Goal: Task Accomplishment & Management: Use online tool/utility

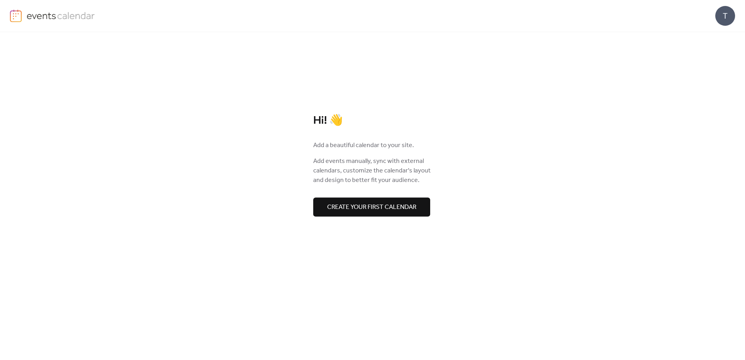
click at [367, 203] on span "Create your first calendar" at bounding box center [371, 208] width 89 height 10
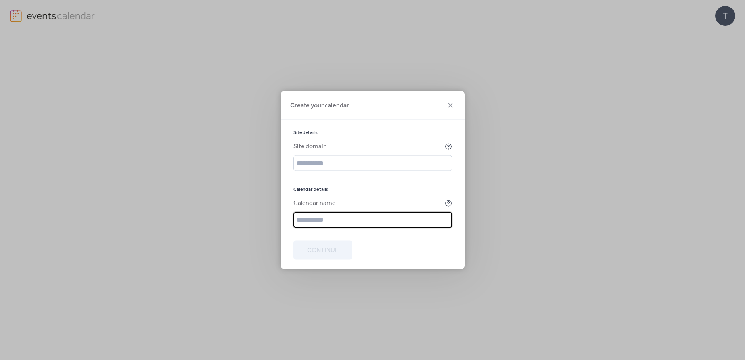
click at [343, 222] on input "text" at bounding box center [372, 220] width 159 height 16
type input "**********"
click at [328, 249] on span "Continue" at bounding box center [322, 251] width 31 height 10
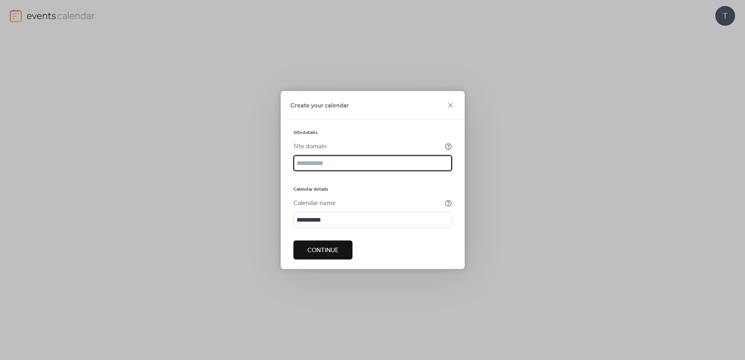
click at [368, 165] on input "text" at bounding box center [372, 163] width 159 height 16
type input "**********"
click at [327, 246] on span "Continue" at bounding box center [322, 251] width 31 height 10
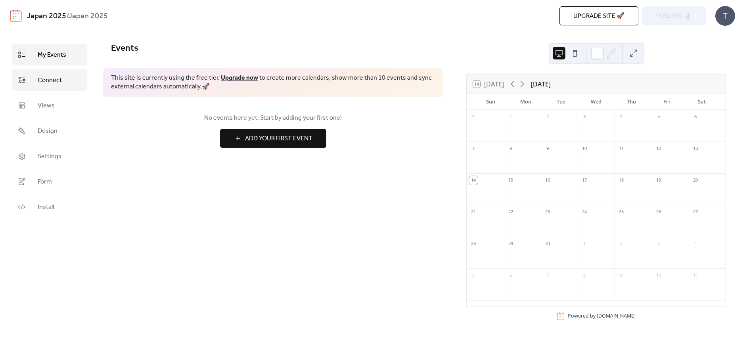
click at [60, 85] on span "Connect" at bounding box center [50, 81] width 24 height 10
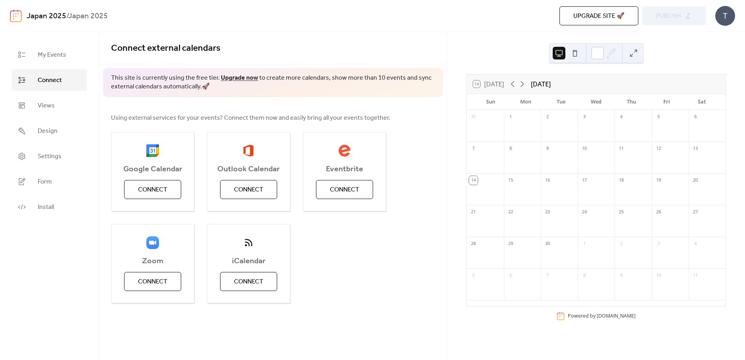
click at [59, 91] on ul "My Events Connect Views Design Settings Form Install" at bounding box center [49, 131] width 75 height 174
click at [59, 98] on link "Views" at bounding box center [49, 105] width 75 height 21
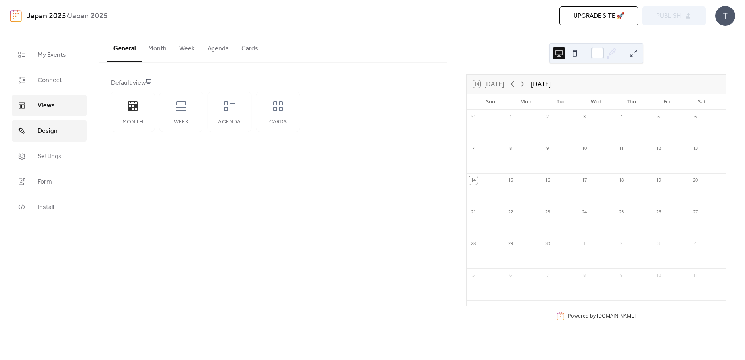
click at [52, 138] on link "Design" at bounding box center [49, 130] width 75 height 21
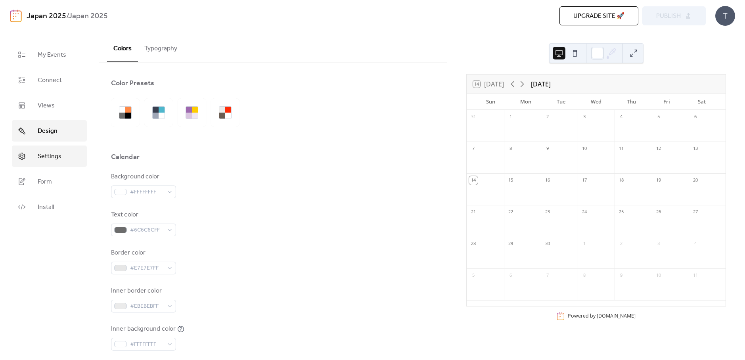
click at [52, 158] on span "Settings" at bounding box center [50, 157] width 24 height 10
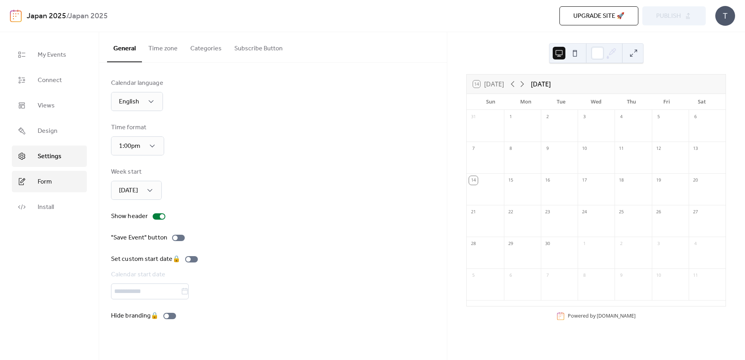
click at [54, 180] on link "Form" at bounding box center [49, 181] width 75 height 21
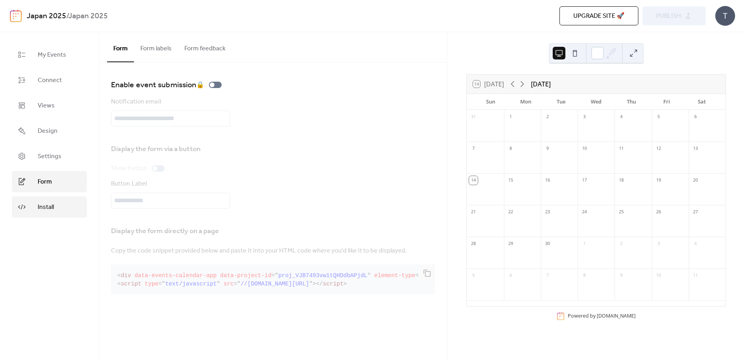
click at [53, 198] on link "Install" at bounding box center [49, 206] width 75 height 21
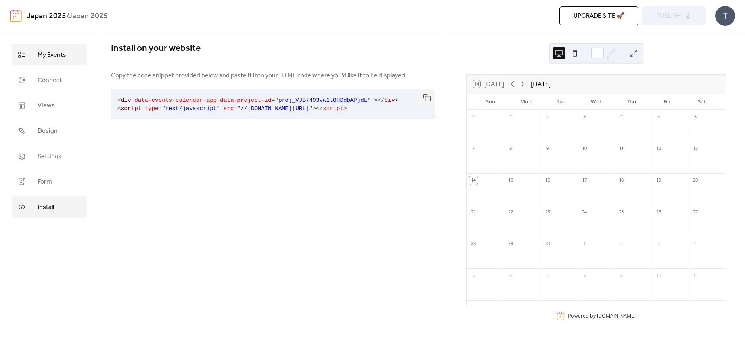
click at [59, 57] on span "My Events" at bounding box center [52, 55] width 29 height 10
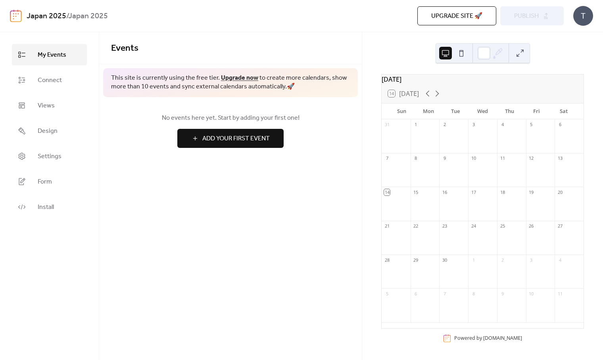
click at [246, 143] on span "Add Your First Event" at bounding box center [235, 139] width 67 height 10
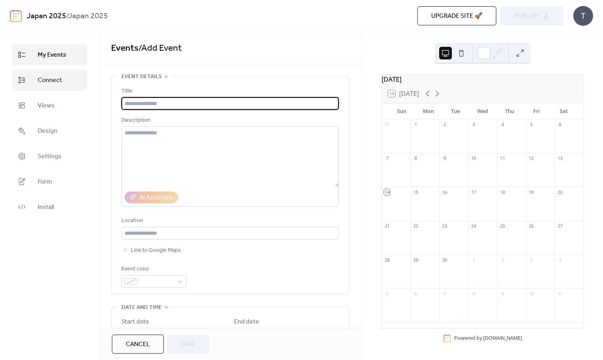
click at [66, 75] on link "Connect" at bounding box center [49, 79] width 75 height 21
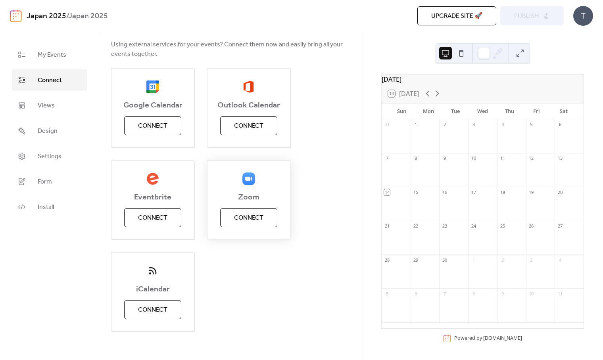
scroll to position [77, 0]
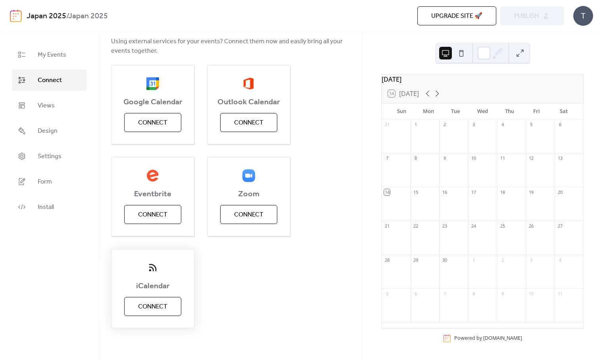
click at [170, 301] on button "Connect" at bounding box center [152, 306] width 57 height 19
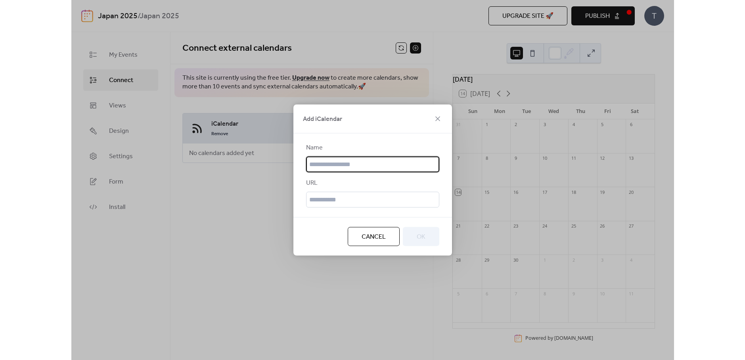
scroll to position [0, 0]
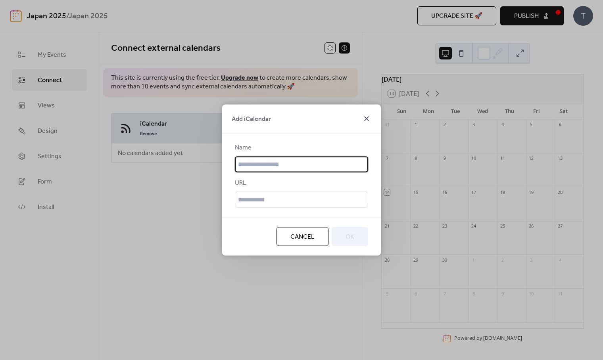
click at [364, 117] on icon at bounding box center [367, 119] width 10 height 10
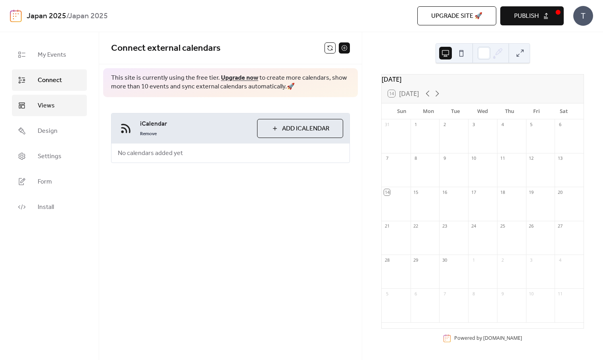
click at [39, 107] on span "Views" at bounding box center [46, 106] width 17 height 10
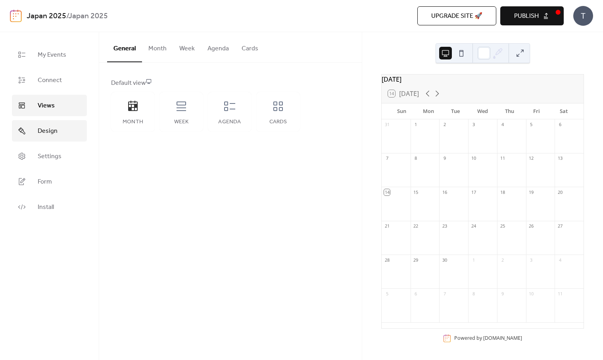
click at [42, 133] on span "Design" at bounding box center [48, 132] width 20 height 10
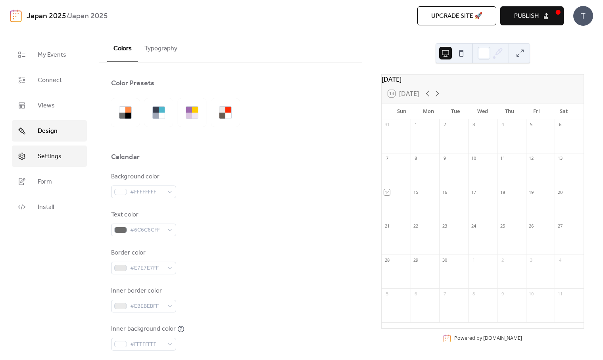
click at [48, 160] on span "Settings" at bounding box center [50, 157] width 24 height 10
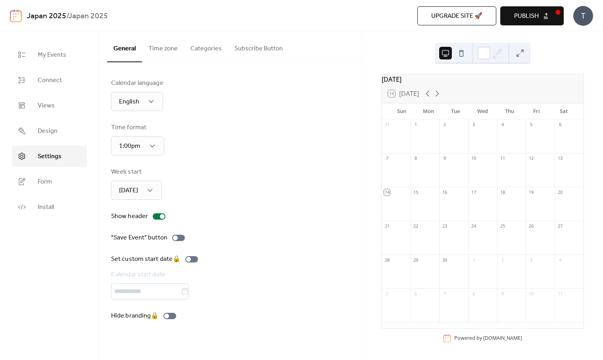
click at [311, 129] on div "Time format 1:00pm" at bounding box center [230, 139] width 239 height 33
click at [51, 80] on span "Connect" at bounding box center [50, 81] width 24 height 10
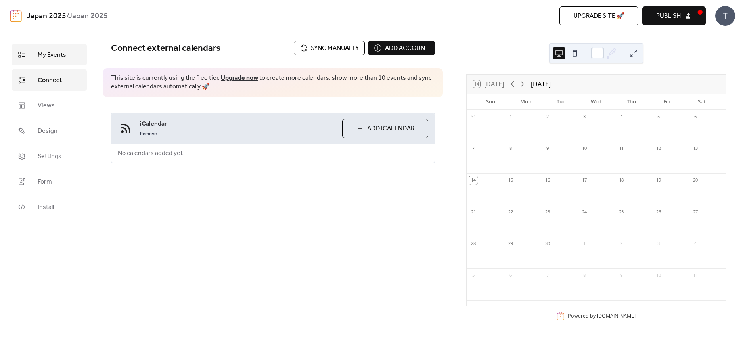
click at [33, 61] on link "My Events" at bounding box center [49, 54] width 75 height 21
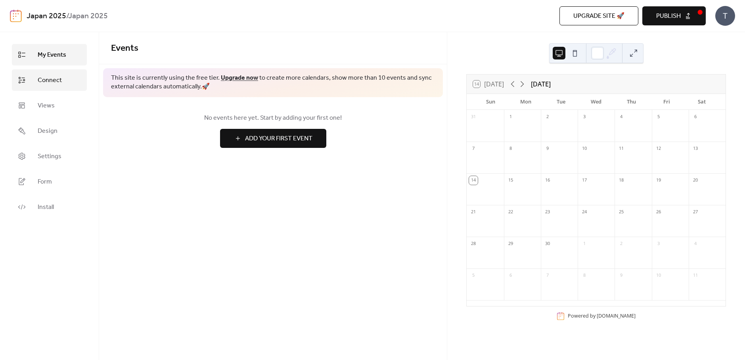
click at [36, 73] on link "Connect" at bounding box center [49, 79] width 75 height 21
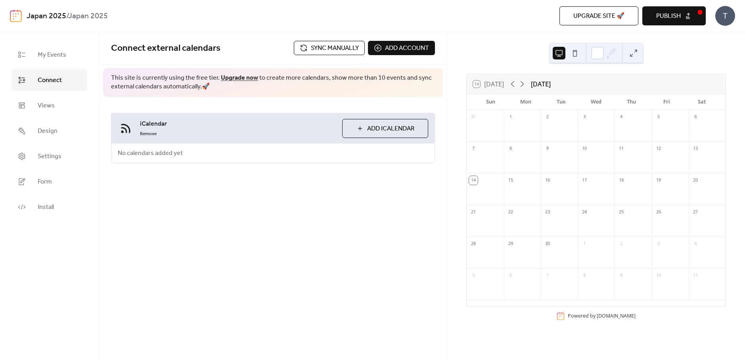
click at [37, 73] on link "Connect" at bounding box center [49, 79] width 75 height 21
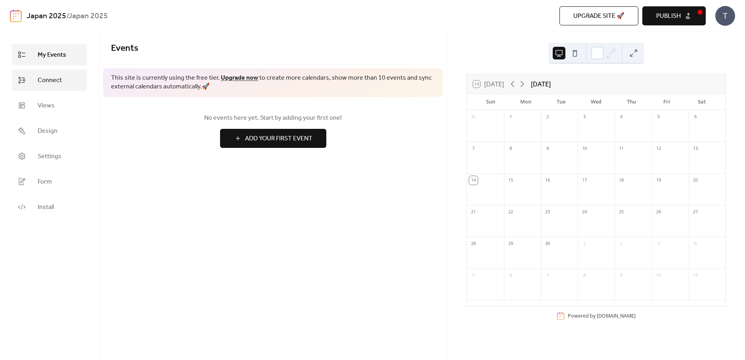
click at [34, 72] on link "Connect" at bounding box center [49, 79] width 75 height 21
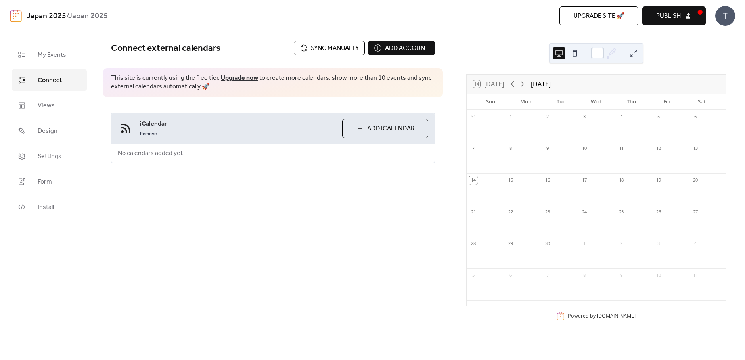
click at [142, 132] on link "Remove" at bounding box center [148, 133] width 17 height 10
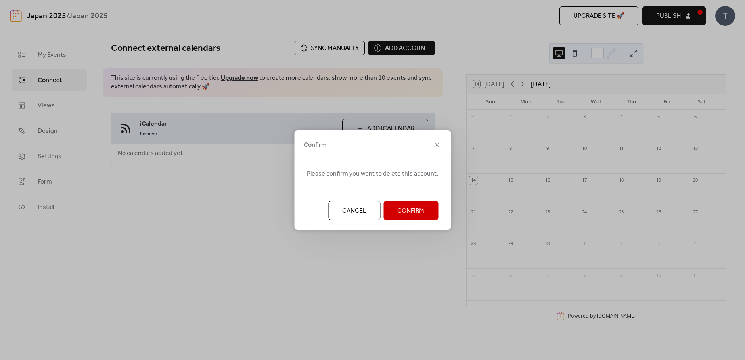
click at [395, 208] on button "Confirm" at bounding box center [410, 210] width 55 height 19
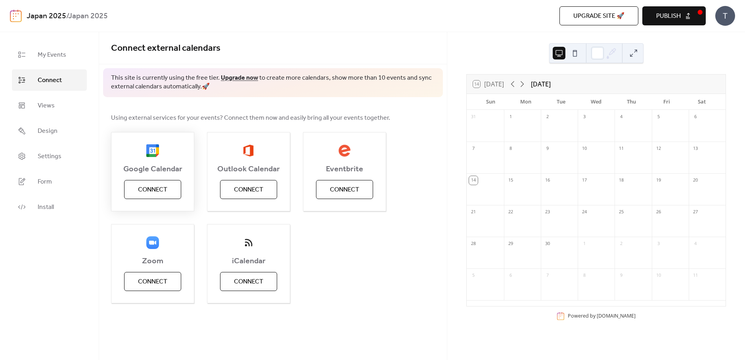
click at [167, 186] on span "Connect" at bounding box center [152, 190] width 29 height 10
click at [521, 85] on icon at bounding box center [523, 84] width 10 height 10
click at [521, 84] on icon at bounding box center [523, 84] width 10 height 10
click at [509, 86] on div "14 [DATE] [DATE]" at bounding box center [596, 84] width 259 height 19
